Goal: Information Seeking & Learning: Learn about a topic

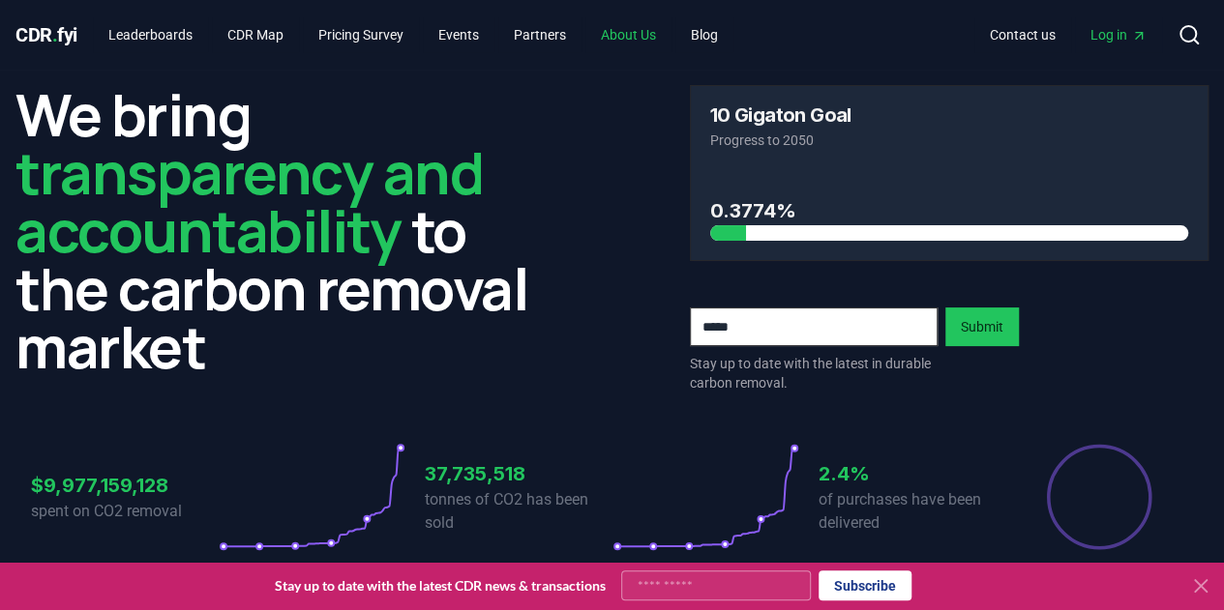
click at [632, 44] on link "About Us" at bounding box center [628, 34] width 86 height 35
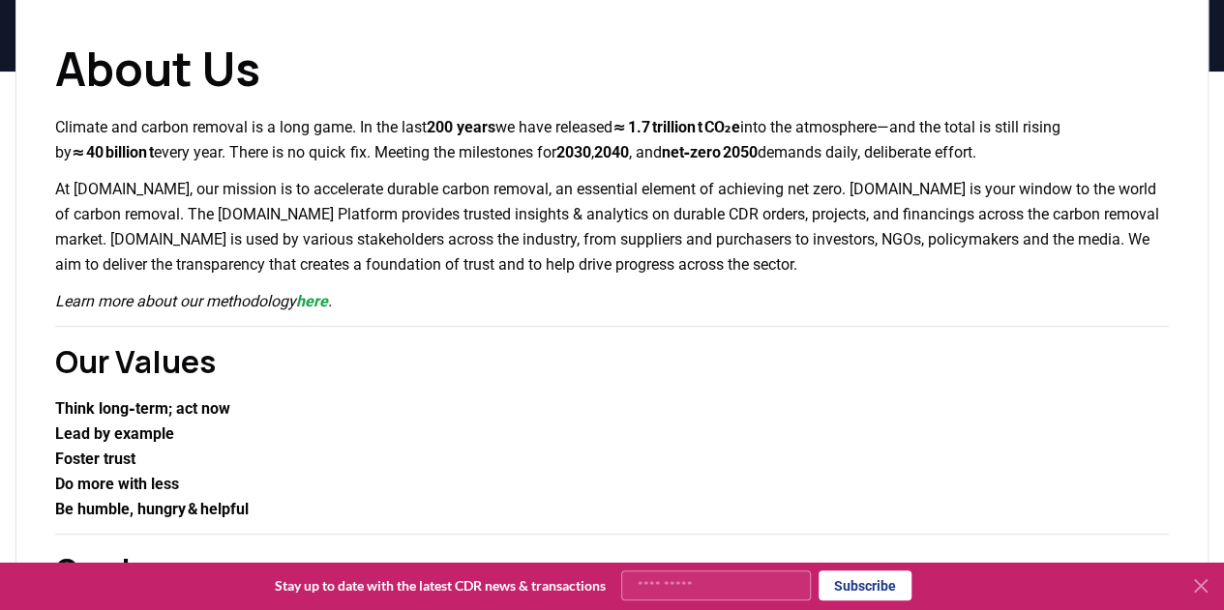
scroll to position [290, 0]
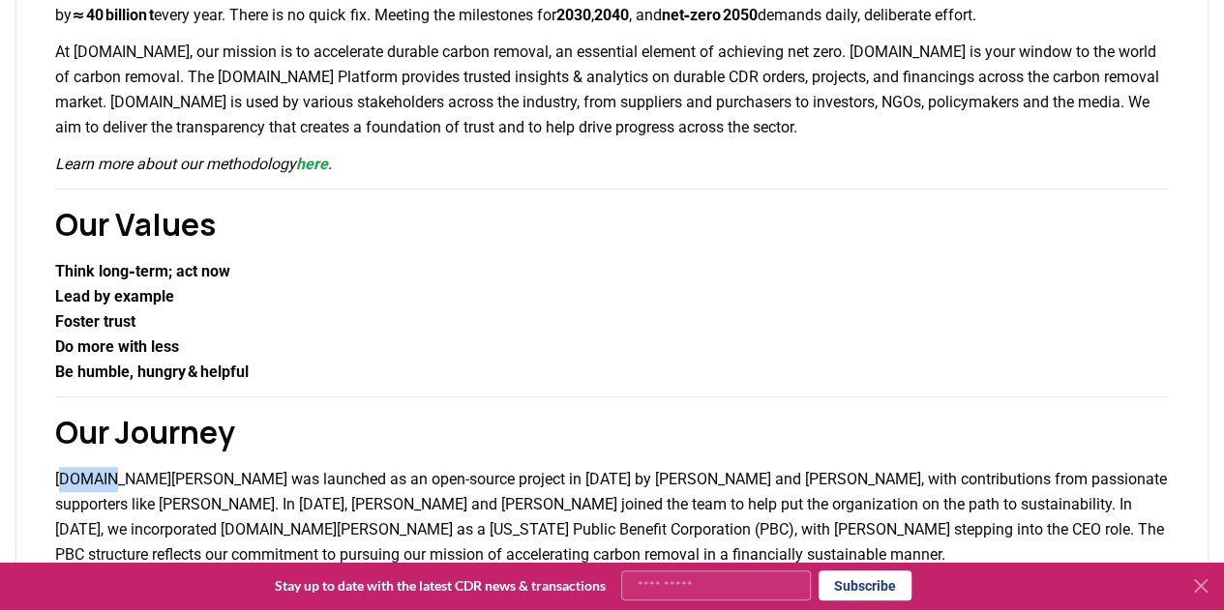
drag, startPoint x: 106, startPoint y: 479, endPoint x: 62, endPoint y: 481, distance: 44.5
click at [62, 481] on p "[DOMAIN_NAME][PERSON_NAME] was launched as an open-source project in [DATE] by …" at bounding box center [611, 517] width 1113 height 101
click at [153, 473] on p "[DOMAIN_NAME][PERSON_NAME] was launched as an open-source project in [DATE] by …" at bounding box center [611, 517] width 1113 height 101
drag, startPoint x: 106, startPoint y: 477, endPoint x: 52, endPoint y: 478, distance: 54.2
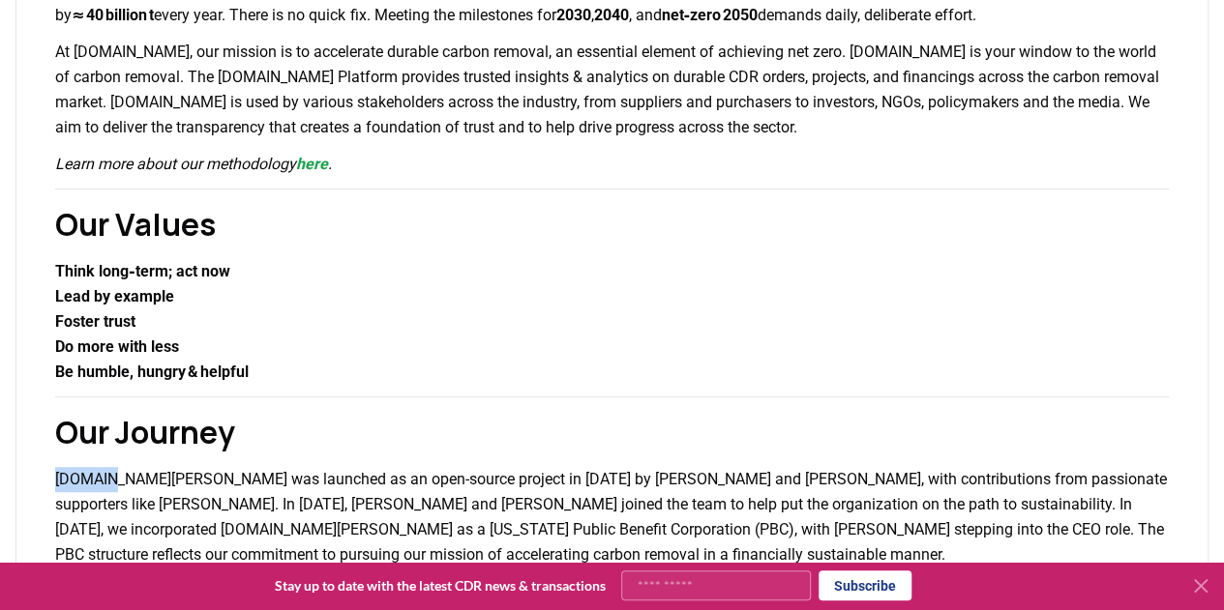
copy p "[DOMAIN_NAME]"
click at [832, 489] on p "[DOMAIN_NAME][PERSON_NAME] was launched as an open-source project in [DATE] by …" at bounding box center [611, 517] width 1113 height 101
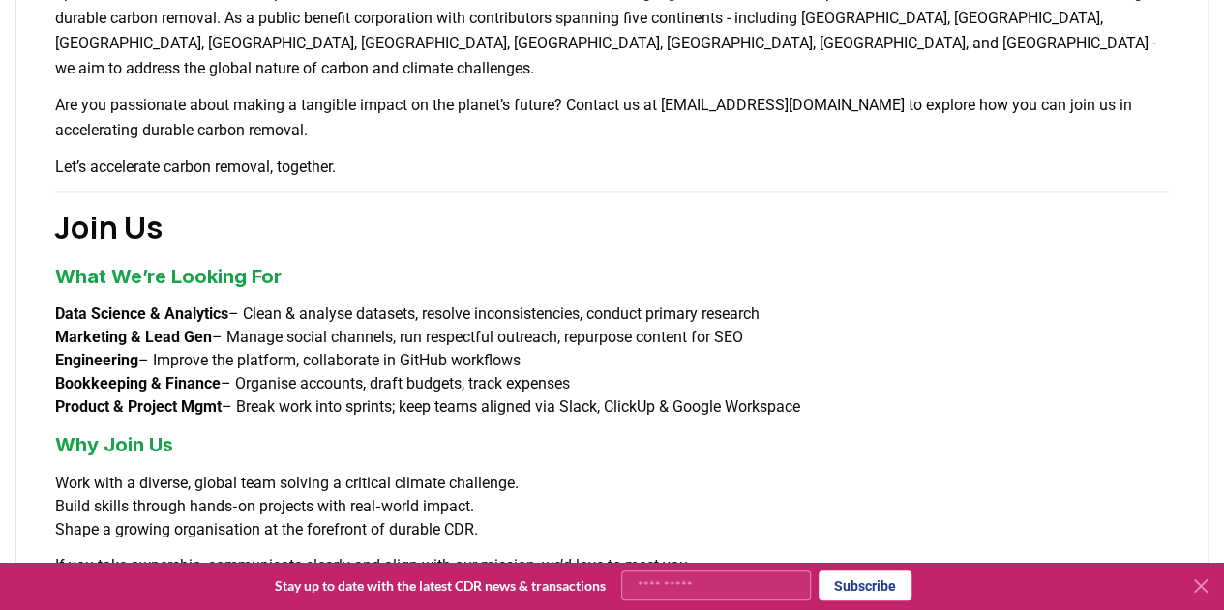
scroll to position [670, 0]
